Goal: Navigation & Orientation: Find specific page/section

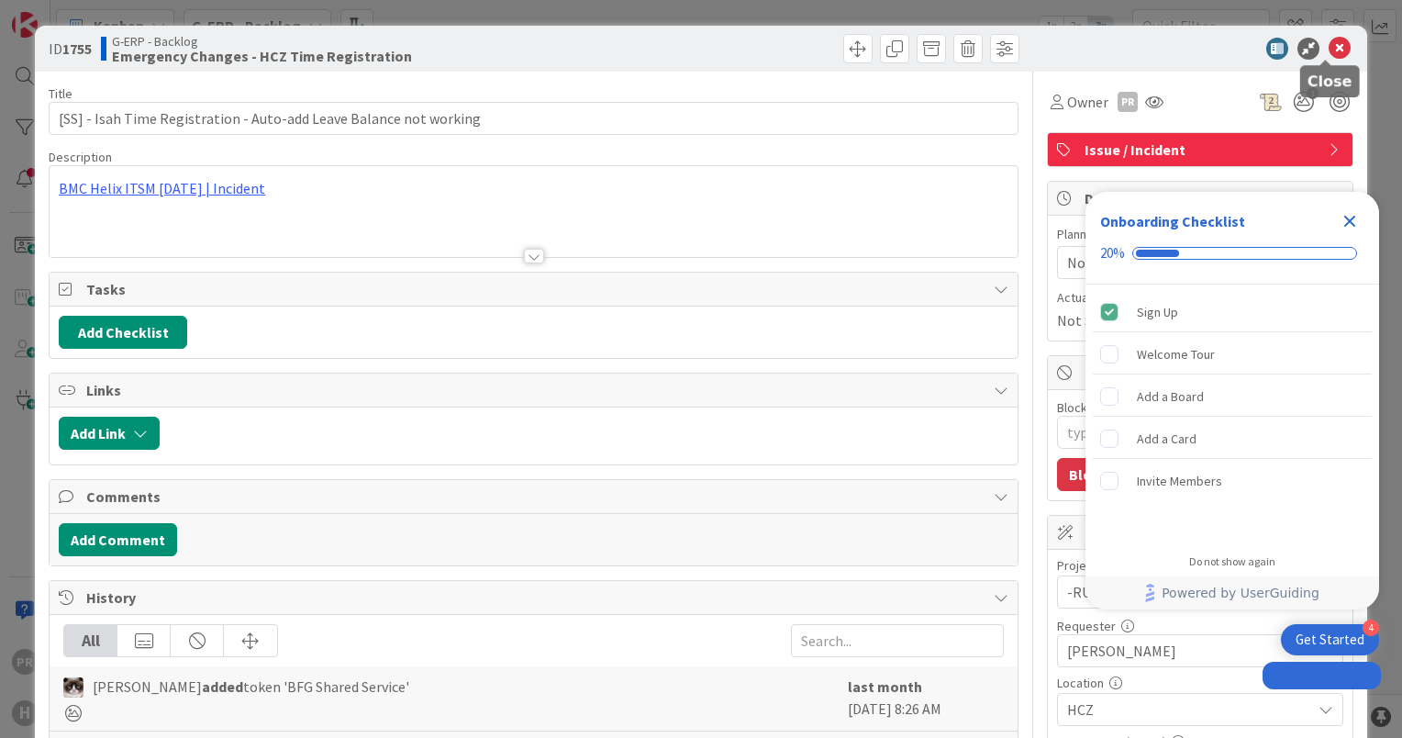
click at [1330, 52] on icon at bounding box center [1340, 49] width 22 height 22
type textarea "x"
click at [1350, 224] on icon "Close Checklist" at bounding box center [1350, 221] width 22 height 22
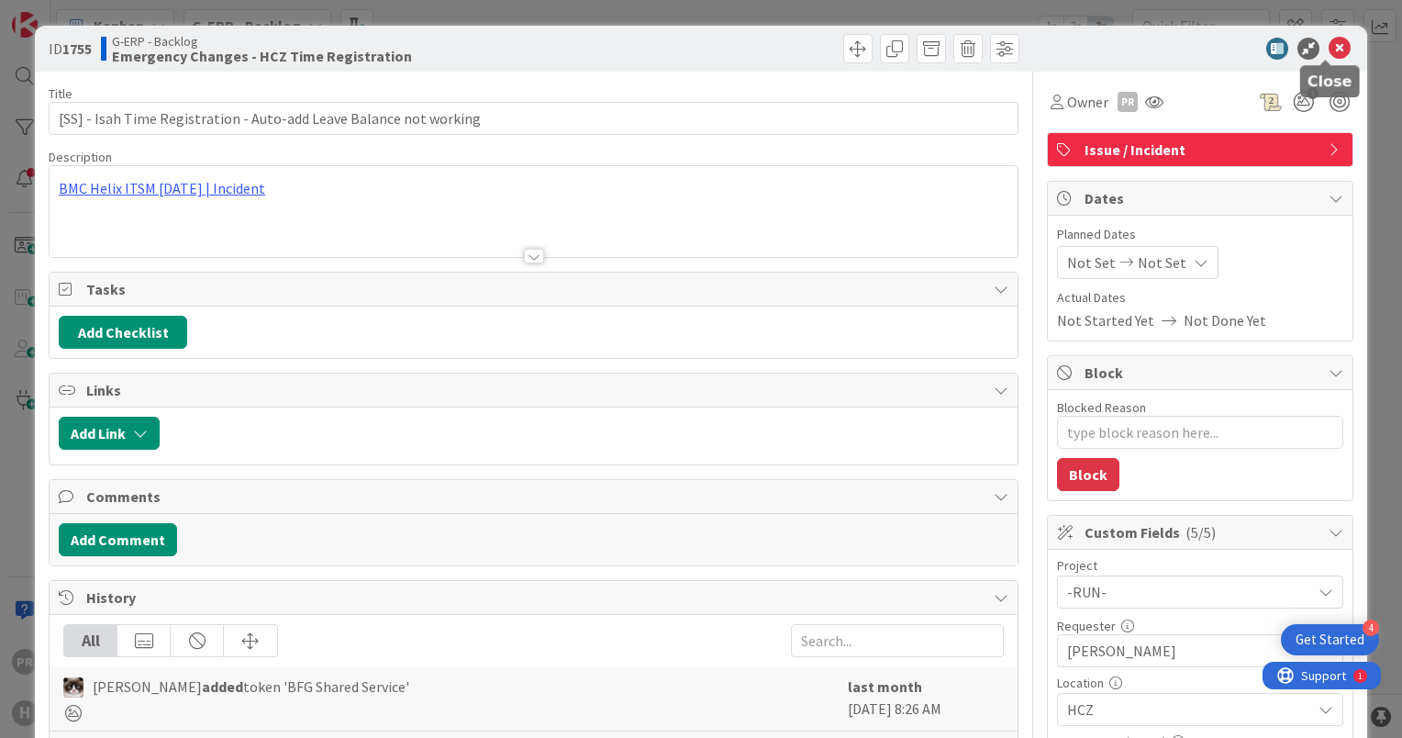
click at [1329, 43] on icon at bounding box center [1340, 49] width 22 height 22
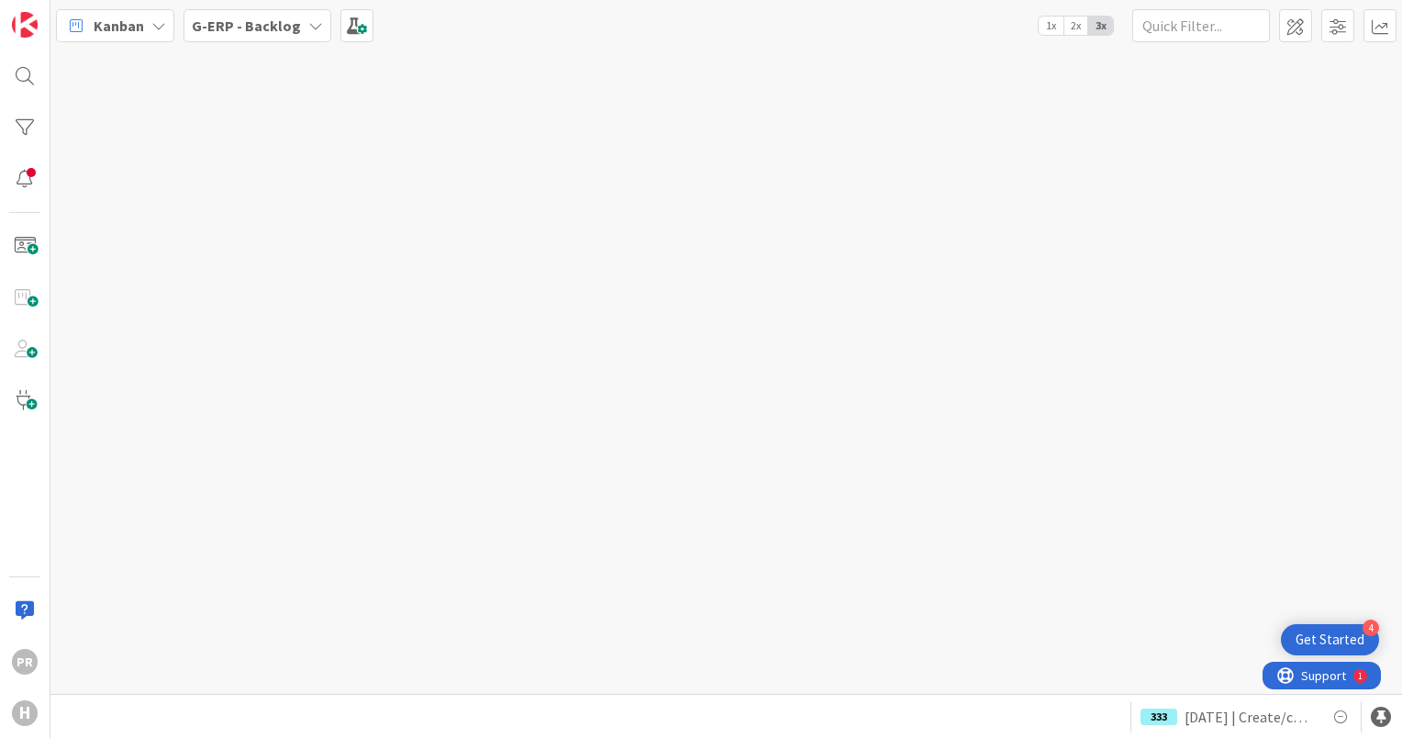
click at [280, 25] on b "G-ERP - Backlog" at bounding box center [246, 26] width 109 height 18
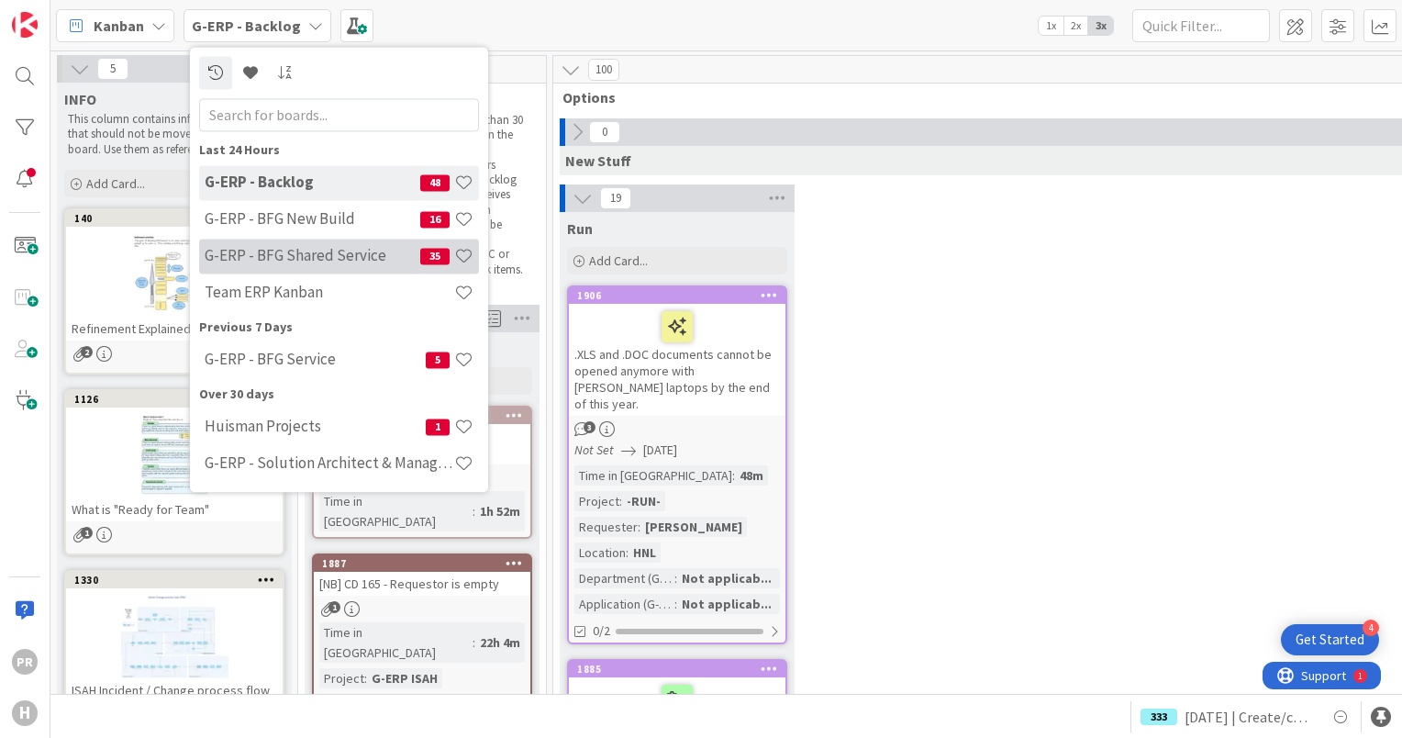
click at [341, 251] on h4 "G-ERP - BFG Shared Service" at bounding box center [313, 256] width 216 height 18
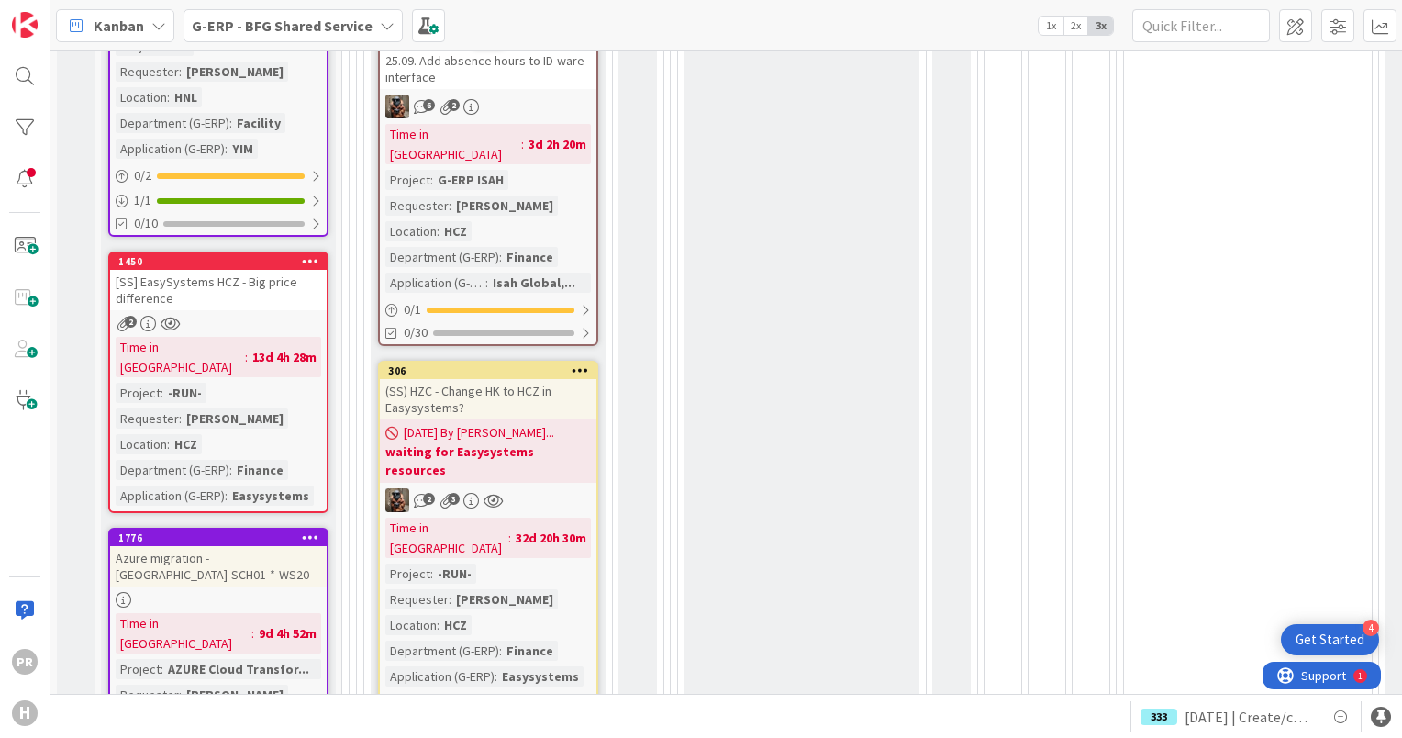
scroll to position [1193, 0]
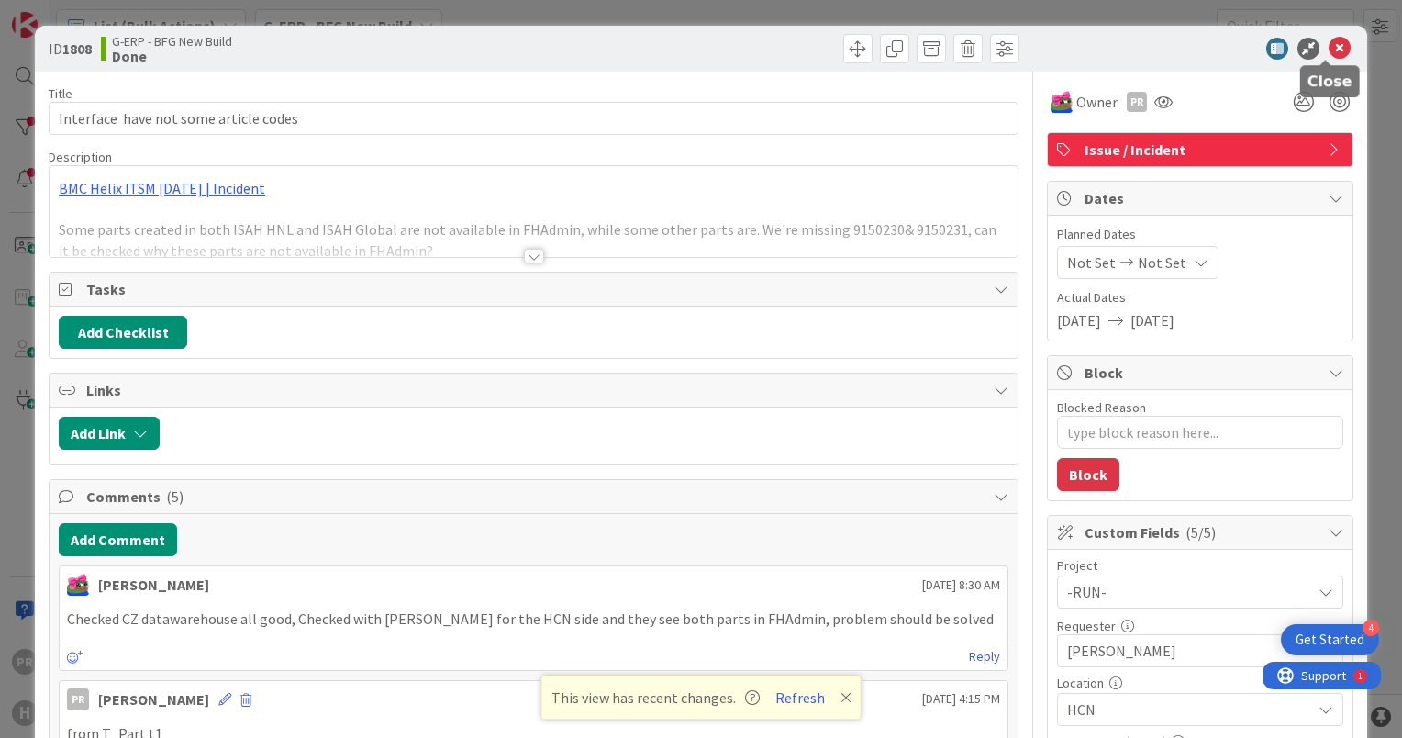
click at [1329, 39] on icon at bounding box center [1340, 49] width 22 height 22
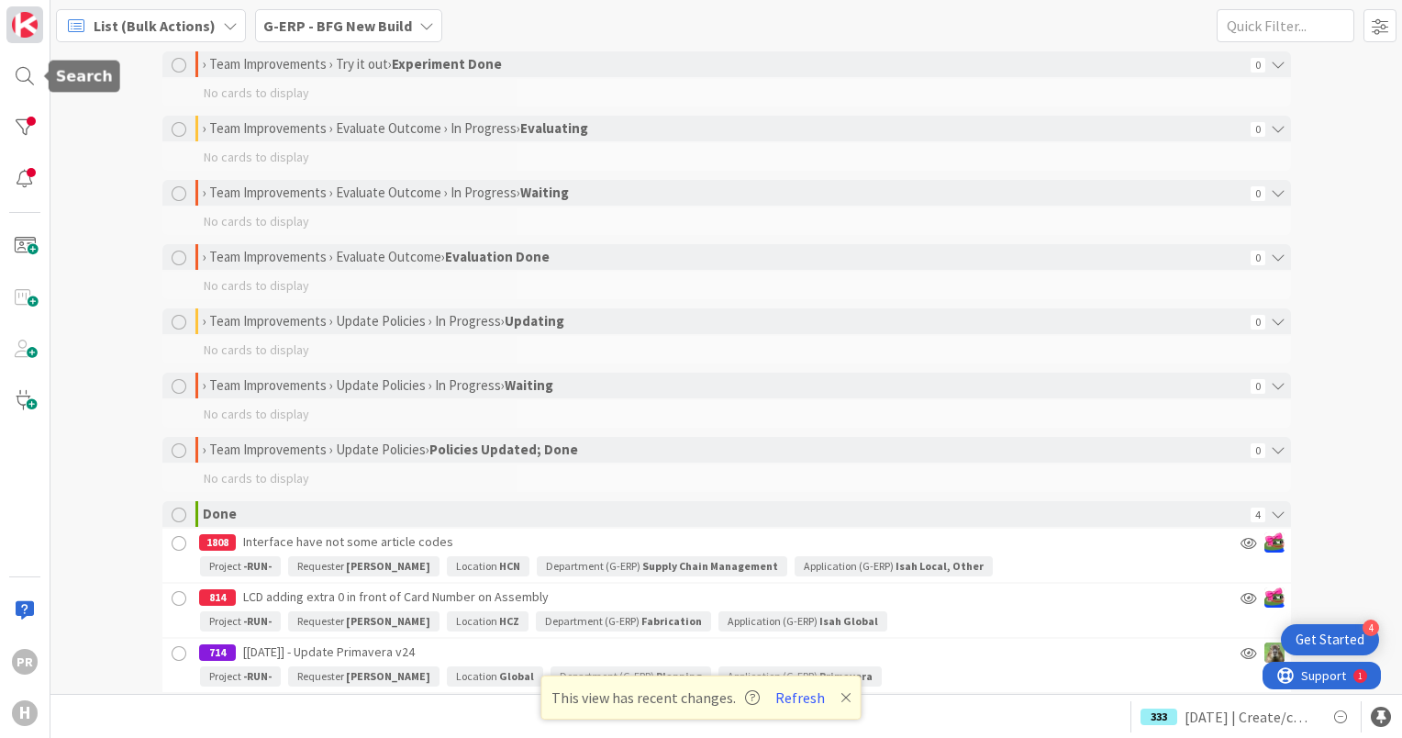
click at [27, 42] on link at bounding box center [24, 24] width 37 height 37
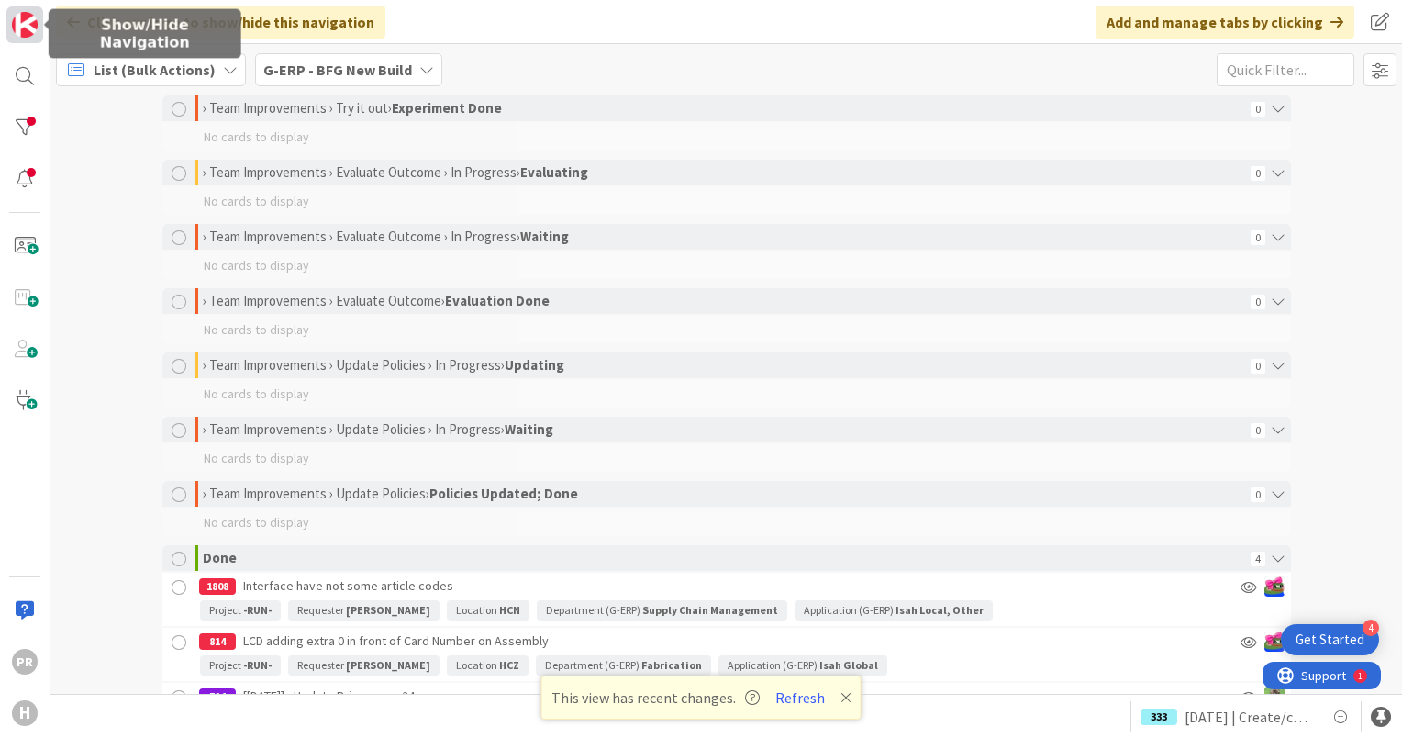
click at [23, 29] on img at bounding box center [25, 25] width 26 height 26
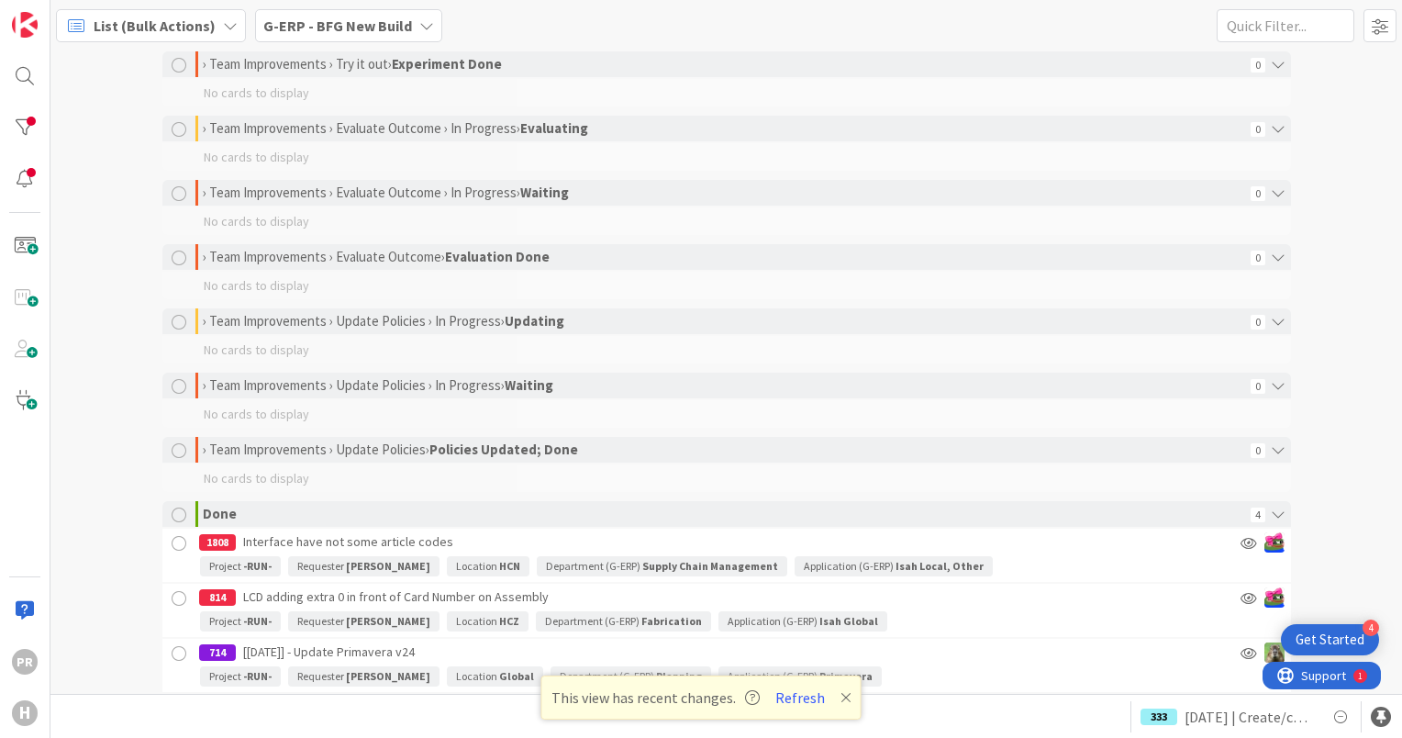
drag, startPoint x: 400, startPoint y: 33, endPoint x: 387, endPoint y: 37, distance: 13.4
click at [399, 33] on b "G-ERP - BFG New Build" at bounding box center [337, 26] width 149 height 18
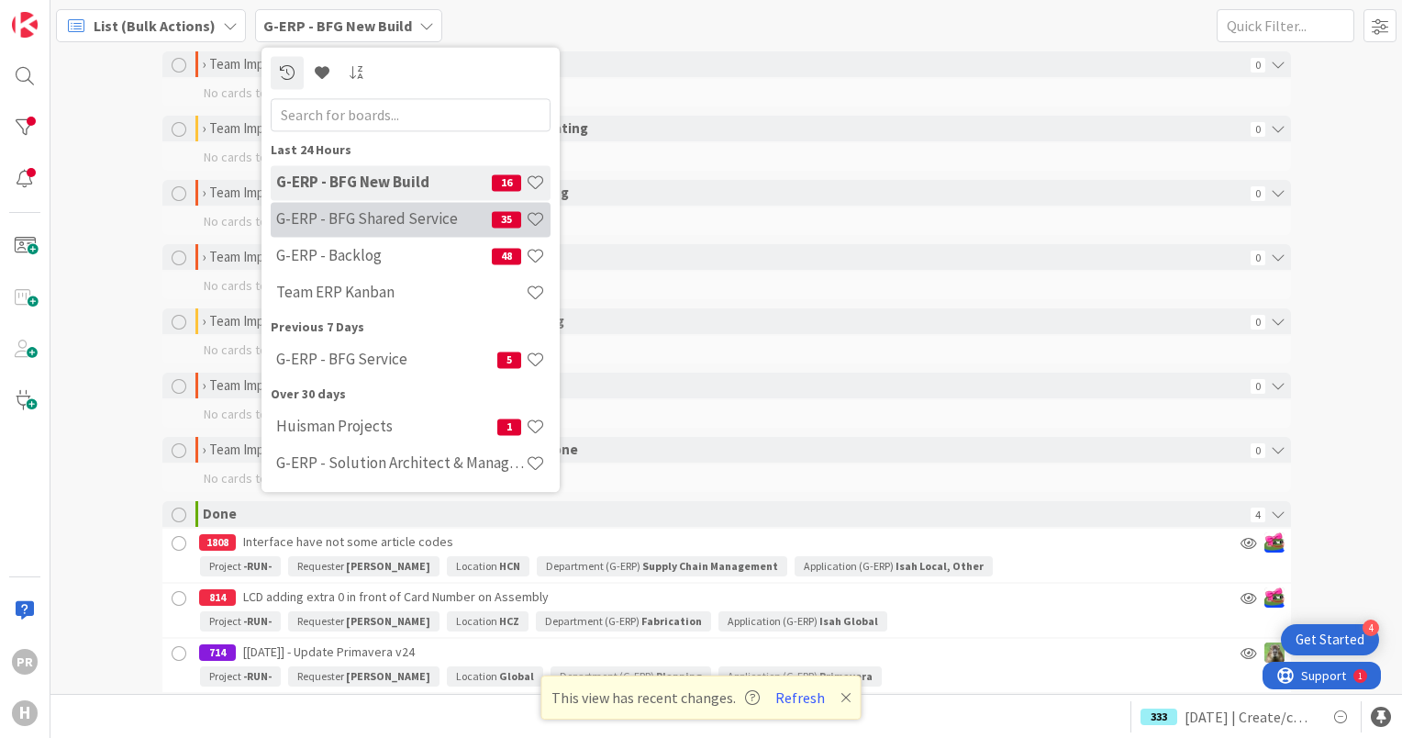
click at [360, 227] on h4 "G-ERP - BFG Shared Service" at bounding box center [384, 219] width 216 height 18
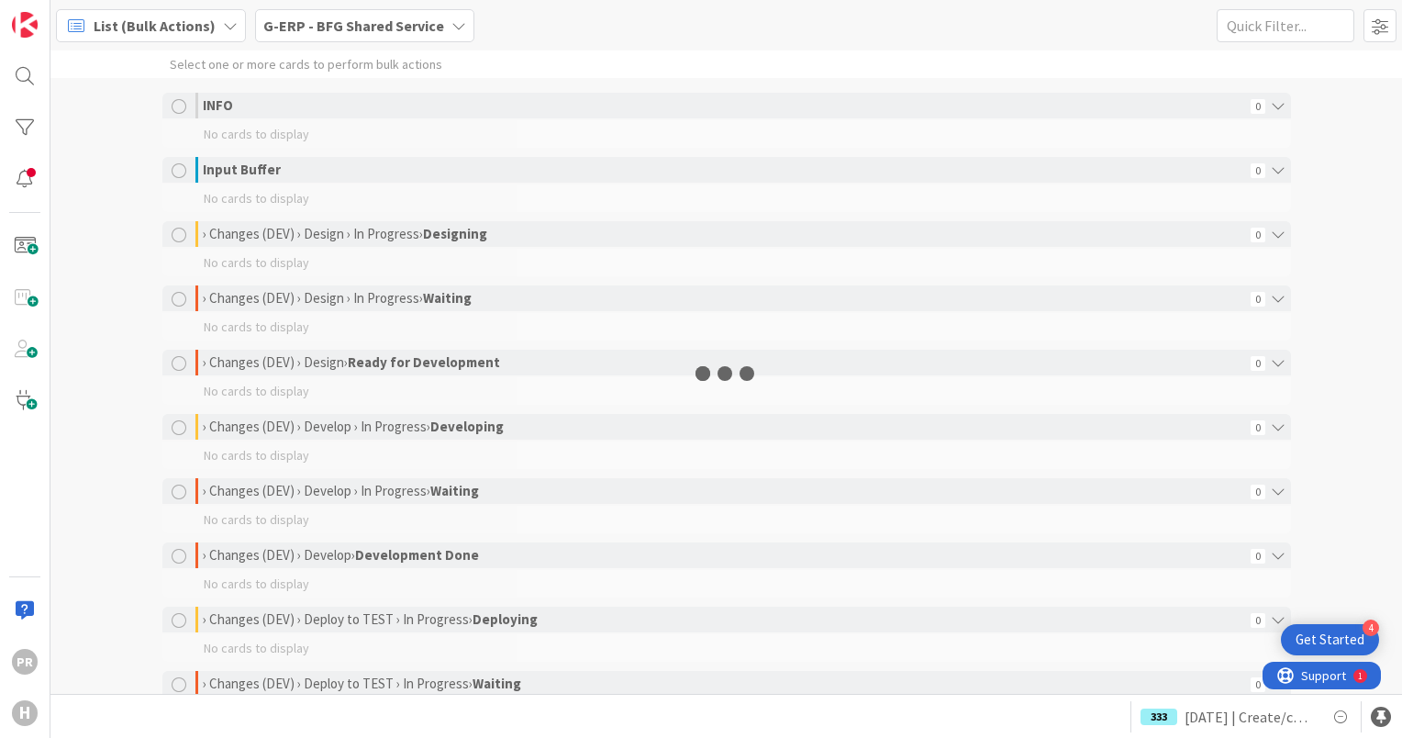
click at [173, 32] on span "List (Bulk Actions)" at bounding box center [155, 26] width 122 height 22
click at [0, 0] on span "My Zone" at bounding box center [0, 0] width 0 height 0
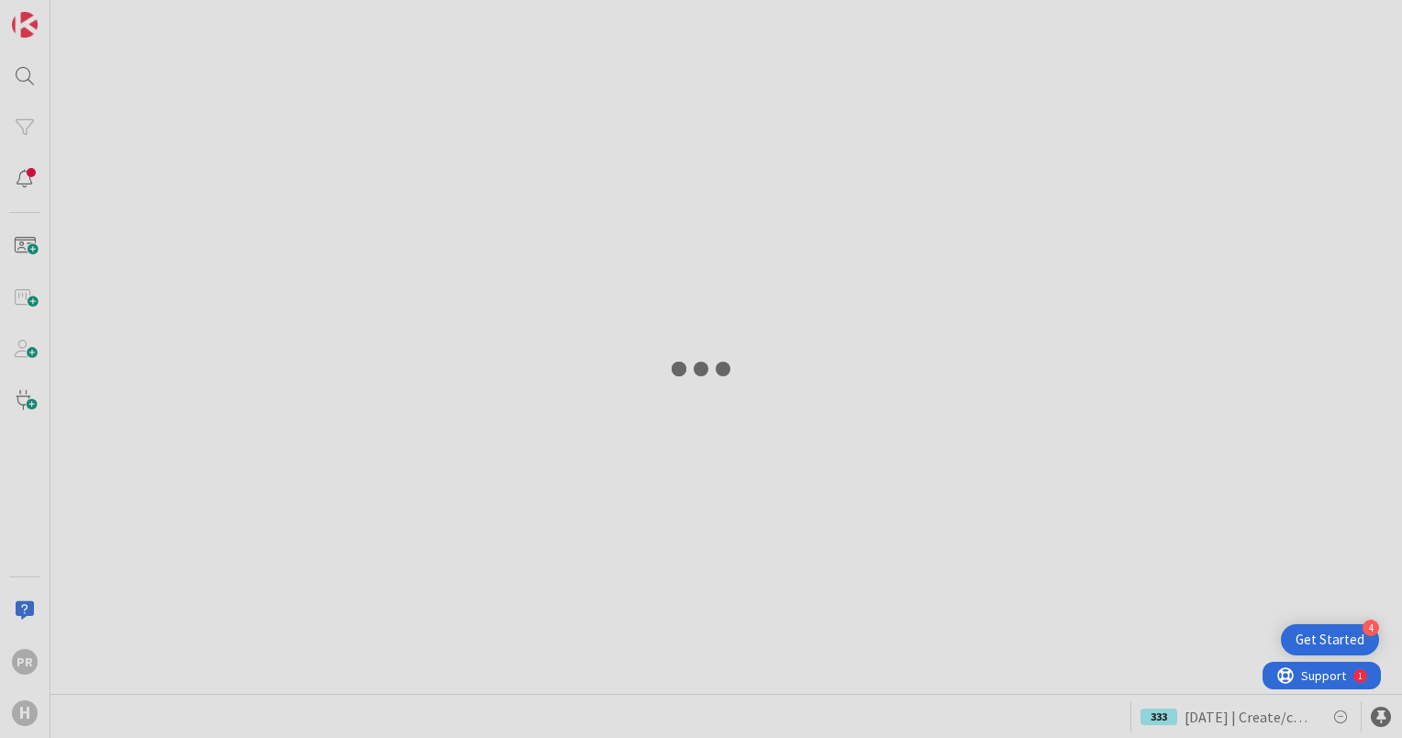
click at [124, 28] on div at bounding box center [701, 369] width 1402 height 738
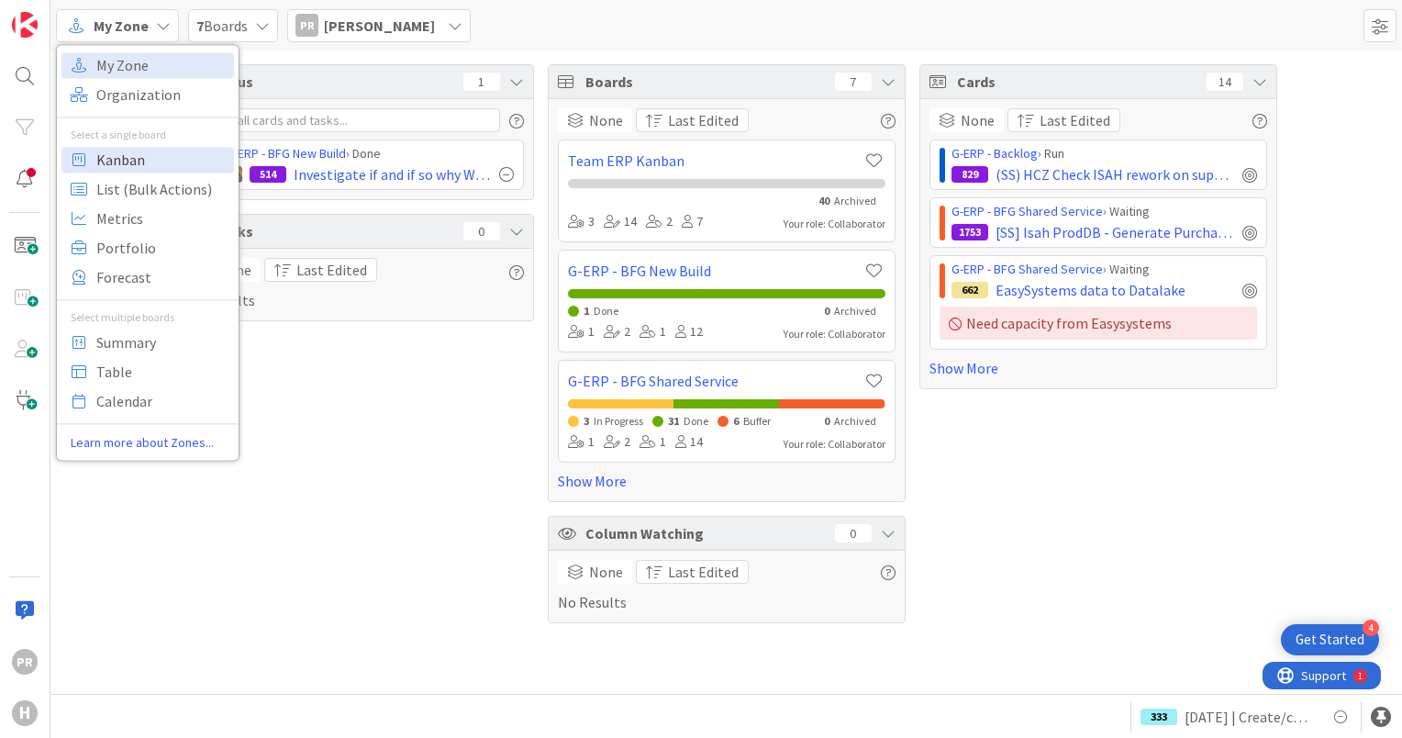
click at [129, 160] on span "Kanban" at bounding box center [162, 160] width 132 height 28
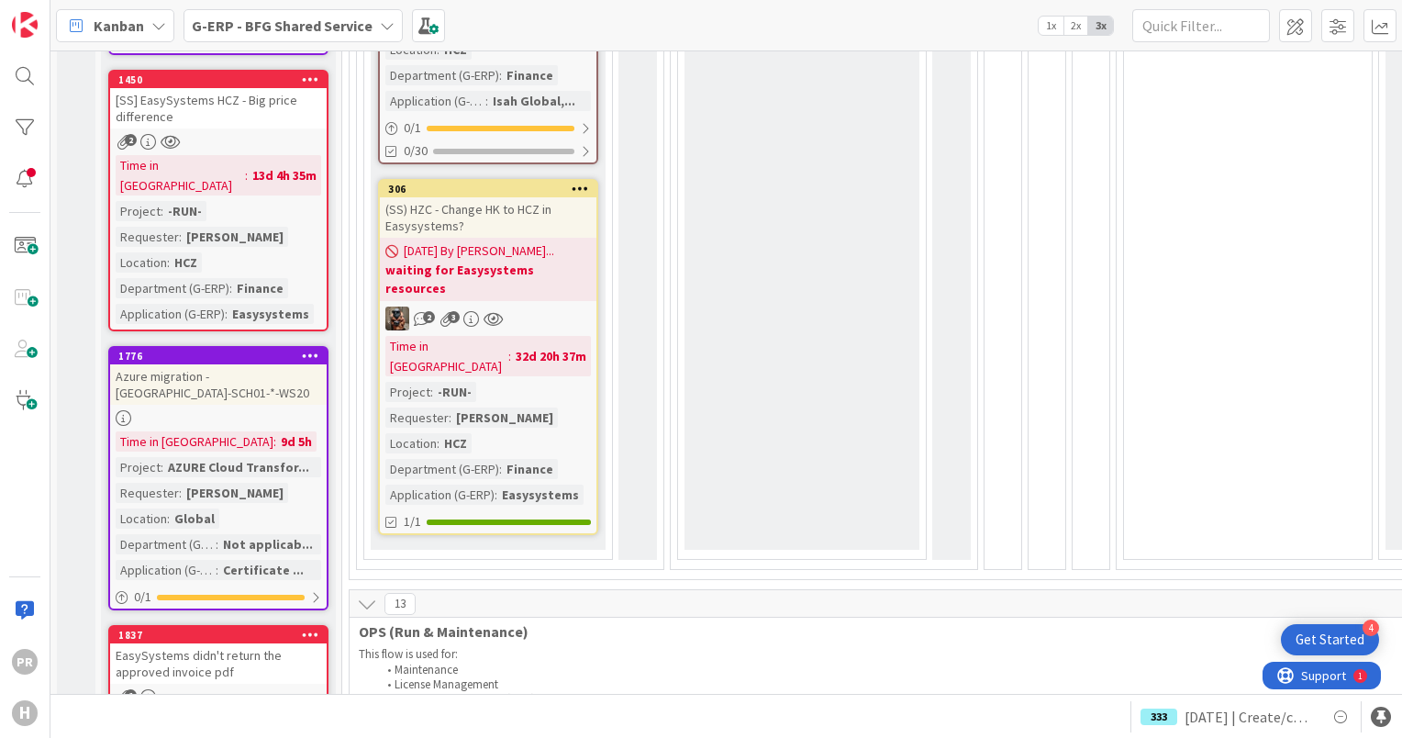
scroll to position [1468, 0]
